Goal: Information Seeking & Learning: Find specific fact

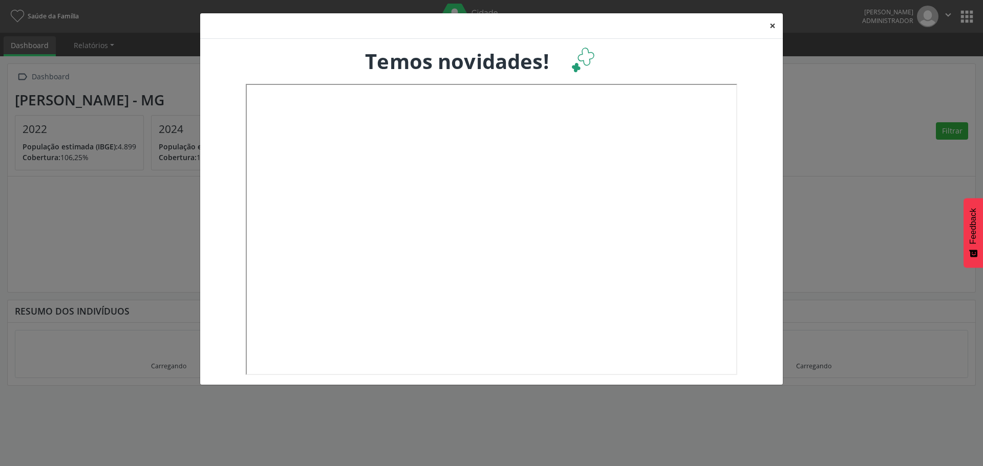
click at [774, 23] on button "×" at bounding box center [772, 25] width 20 height 25
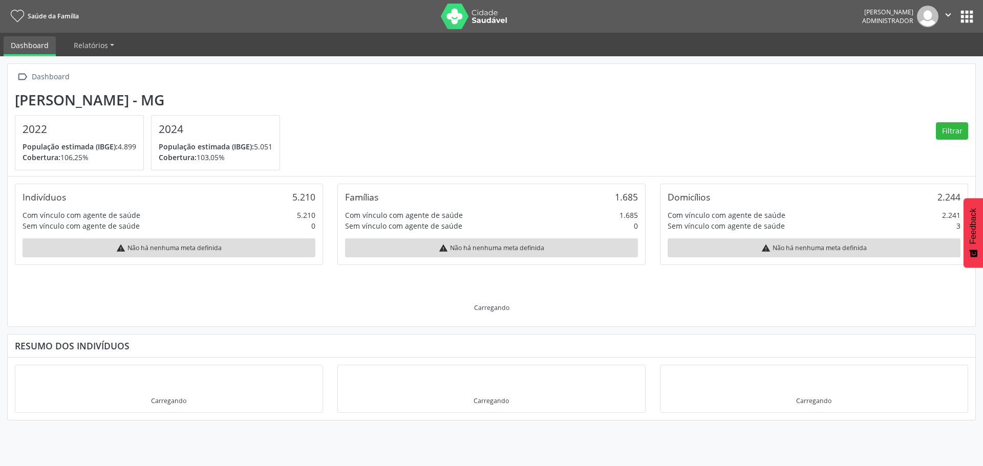
click at [965, 14] on button "apps" at bounding box center [966, 17] width 18 height 18
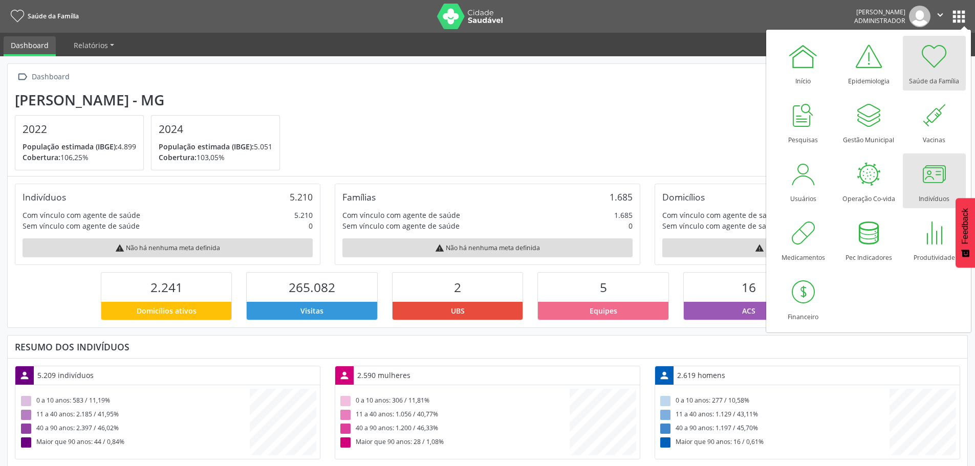
scroll to position [170, 320]
click at [930, 186] on div at bounding box center [934, 174] width 31 height 31
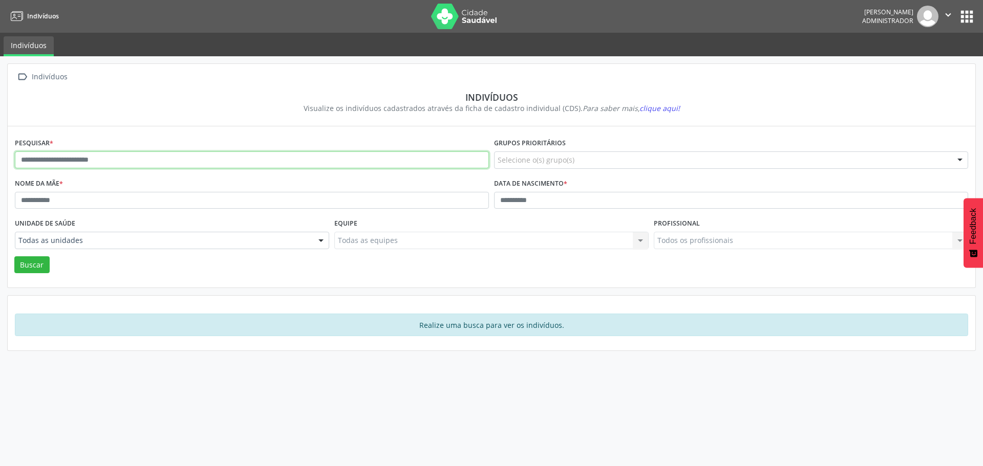
click at [139, 166] on input "text" at bounding box center [252, 159] width 474 height 17
type input "**********"
click at [26, 262] on button "Buscar" at bounding box center [31, 264] width 35 height 17
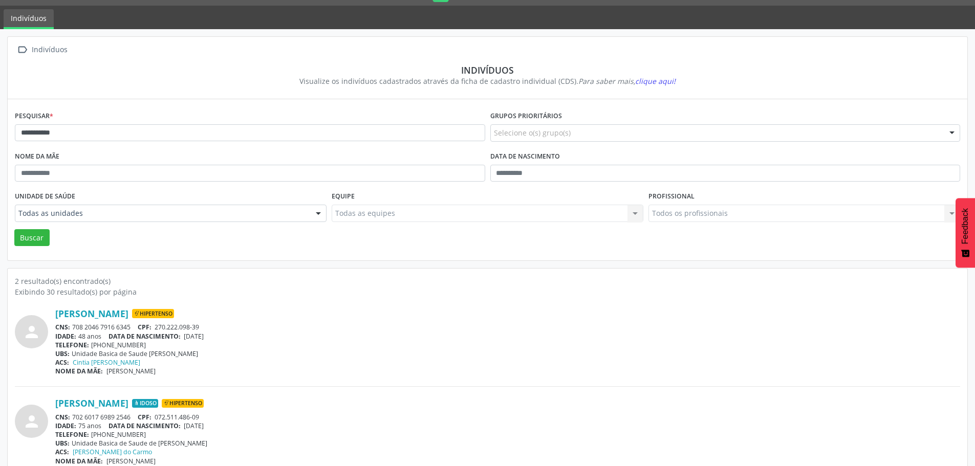
scroll to position [41, 0]
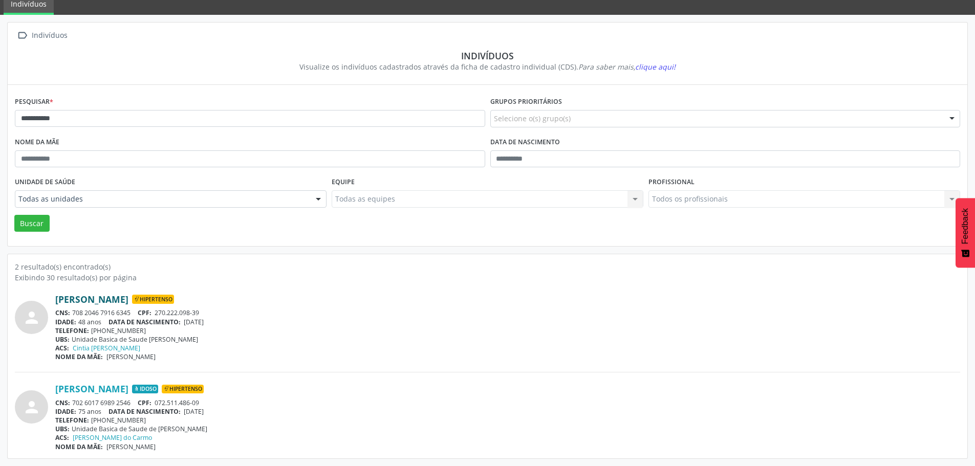
click at [110, 300] on link "[PERSON_NAME]" at bounding box center [91, 299] width 73 height 11
